Goal: Information Seeking & Learning: Learn about a topic

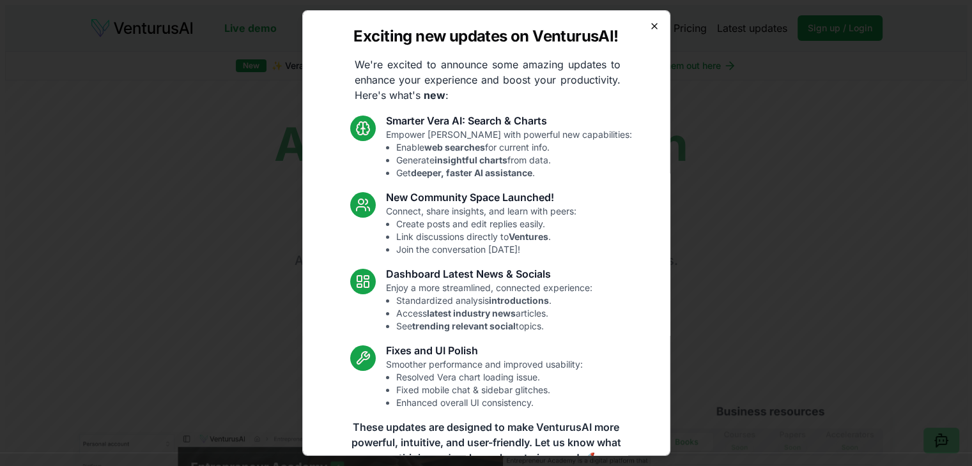
click at [649, 23] on icon "button" at bounding box center [654, 26] width 10 height 10
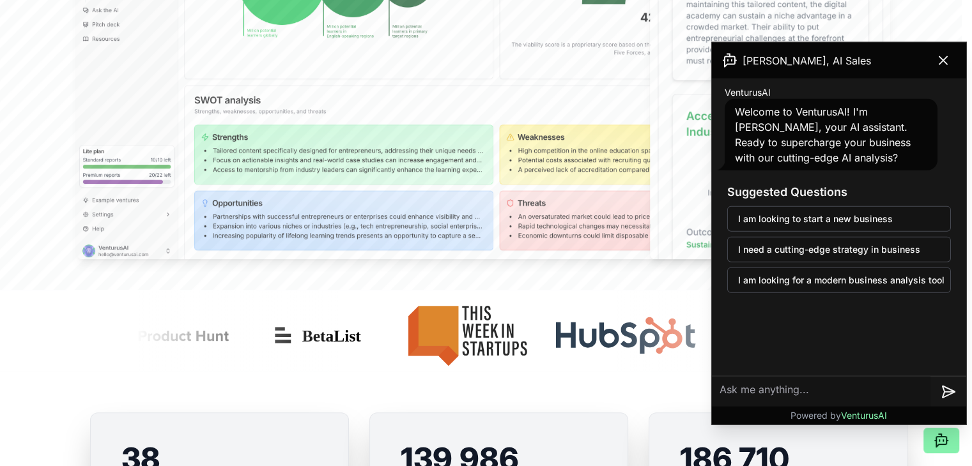
scroll to position [639, 0]
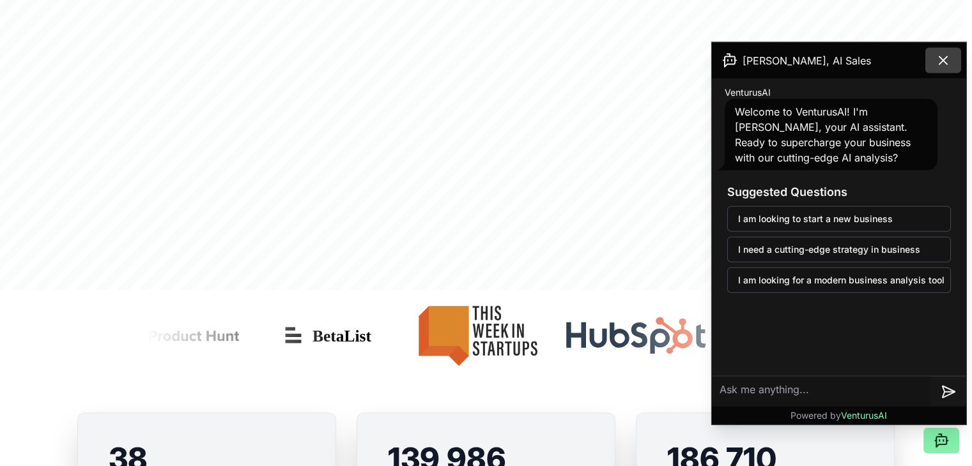
click at [941, 59] on icon at bounding box center [942, 60] width 15 height 15
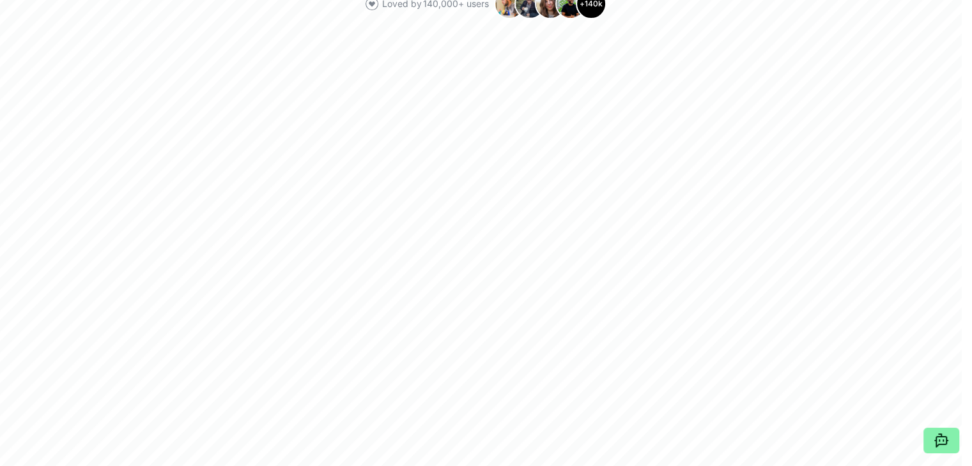
scroll to position [0, 0]
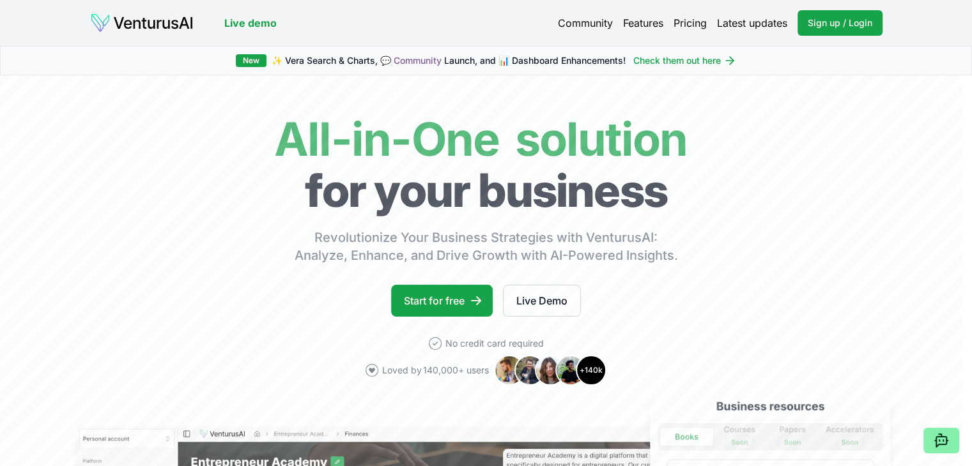
click at [678, 29] on link "Pricing" at bounding box center [689, 22] width 33 height 15
click at [637, 22] on link "Features" at bounding box center [643, 22] width 40 height 15
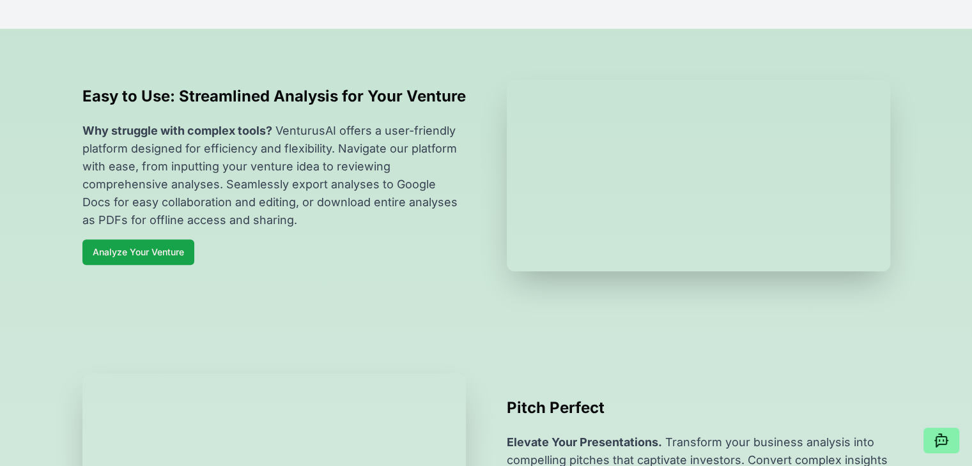
scroll to position [346, 0]
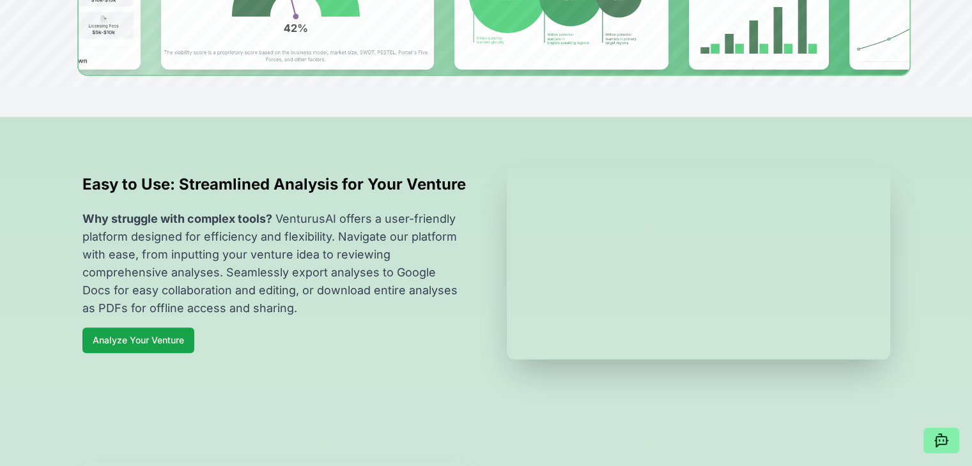
click at [358, 195] on h2 "Easy to Use: Streamlined Analysis for Your Venture" at bounding box center [273, 184] width 383 height 20
drag, startPoint x: 358, startPoint y: 195, endPoint x: 341, endPoint y: 200, distance: 18.6
click at [341, 195] on h2 "Easy to Use: Streamlined Analysis for Your Venture" at bounding box center [273, 184] width 383 height 20
